Goal: Find specific page/section: Find specific page/section

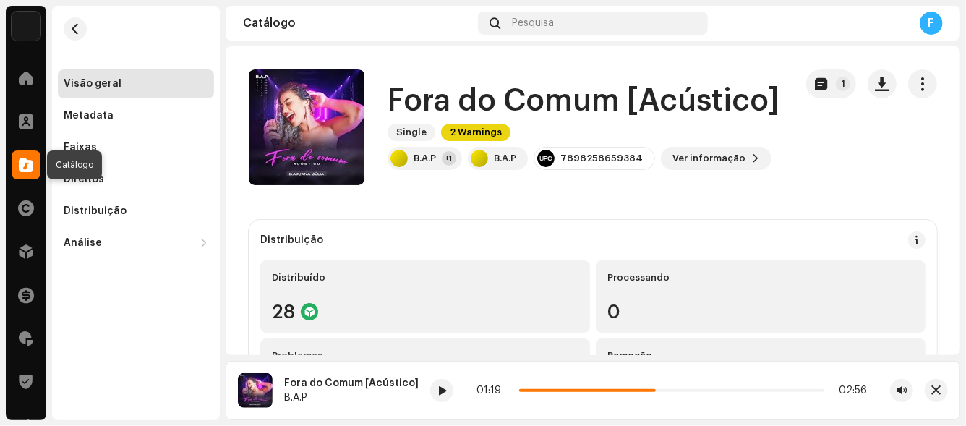
click at [33, 162] on span at bounding box center [26, 165] width 14 height 12
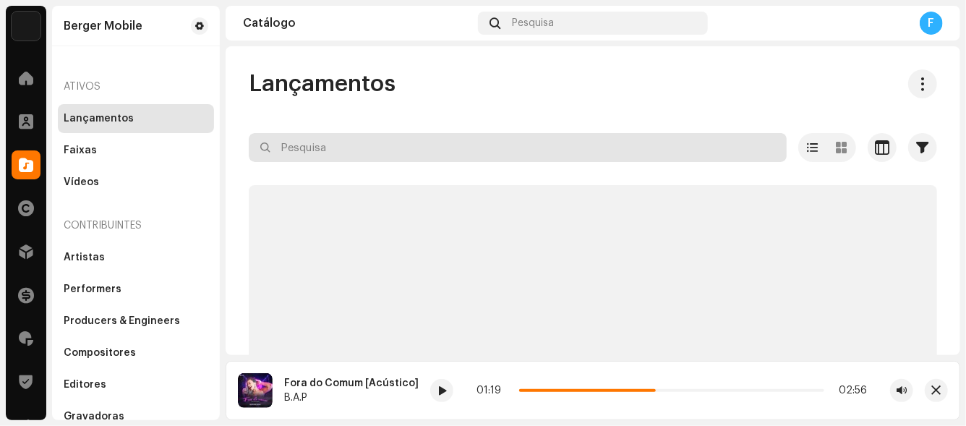
click at [340, 146] on input "text" at bounding box center [518, 147] width 538 height 29
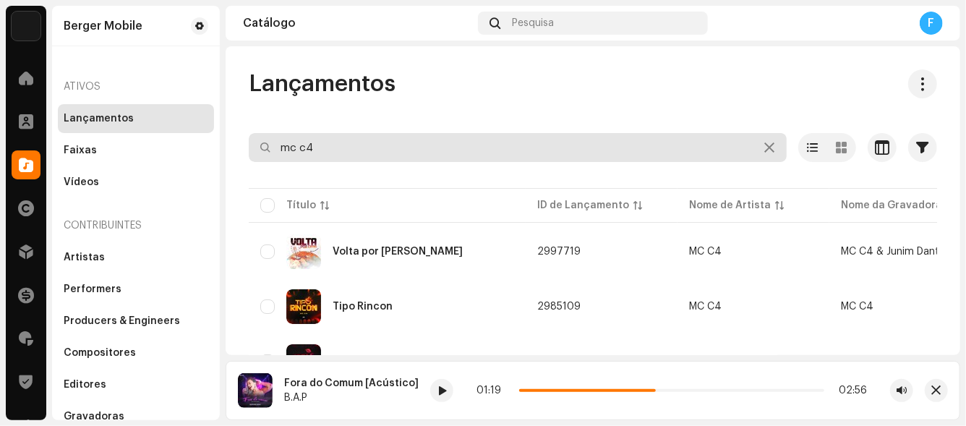
drag, startPoint x: 319, startPoint y: 147, endPoint x: 224, endPoint y: 142, distance: 94.8
click at [224, 142] on div "Berger Mobile Home Clientes Catálogo Direitos Distribuição Finanças Royalties T…" at bounding box center [483, 213] width 966 height 426
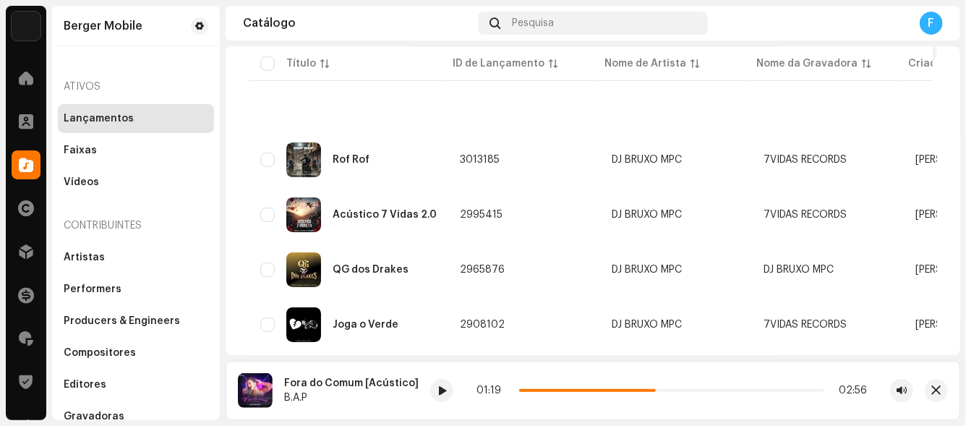
scroll to position [95, 0]
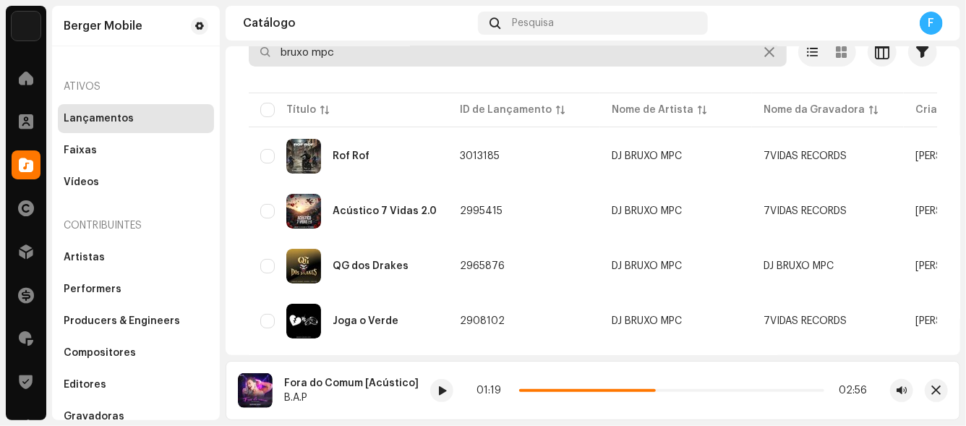
type input "bruxo mpc"
click at [934, 388] on span "button" at bounding box center [936, 391] width 9 height 12
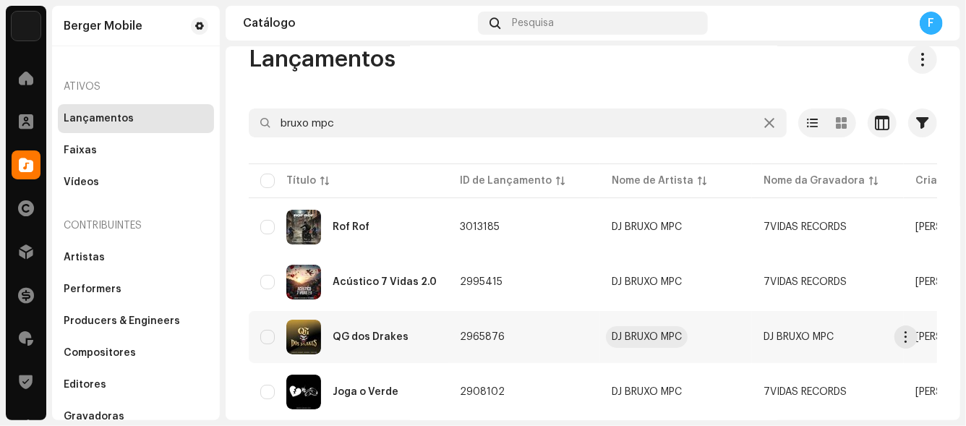
scroll to position [0, 0]
